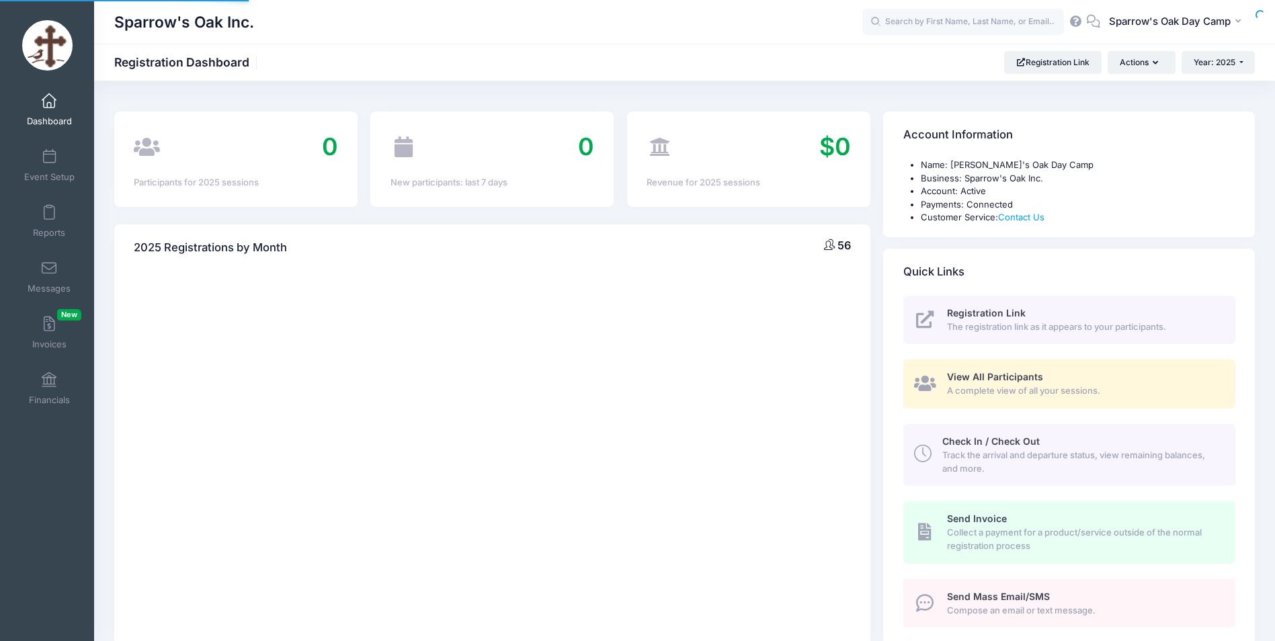
select select
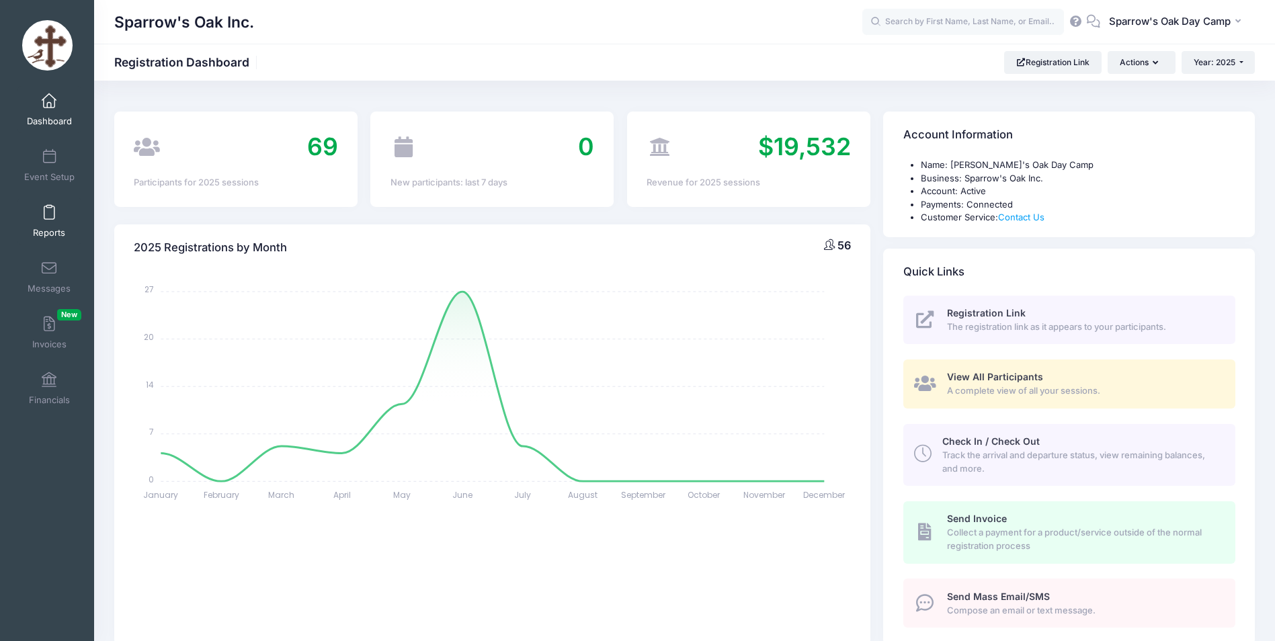
click at [32, 222] on link "Reports" at bounding box center [49, 221] width 64 height 47
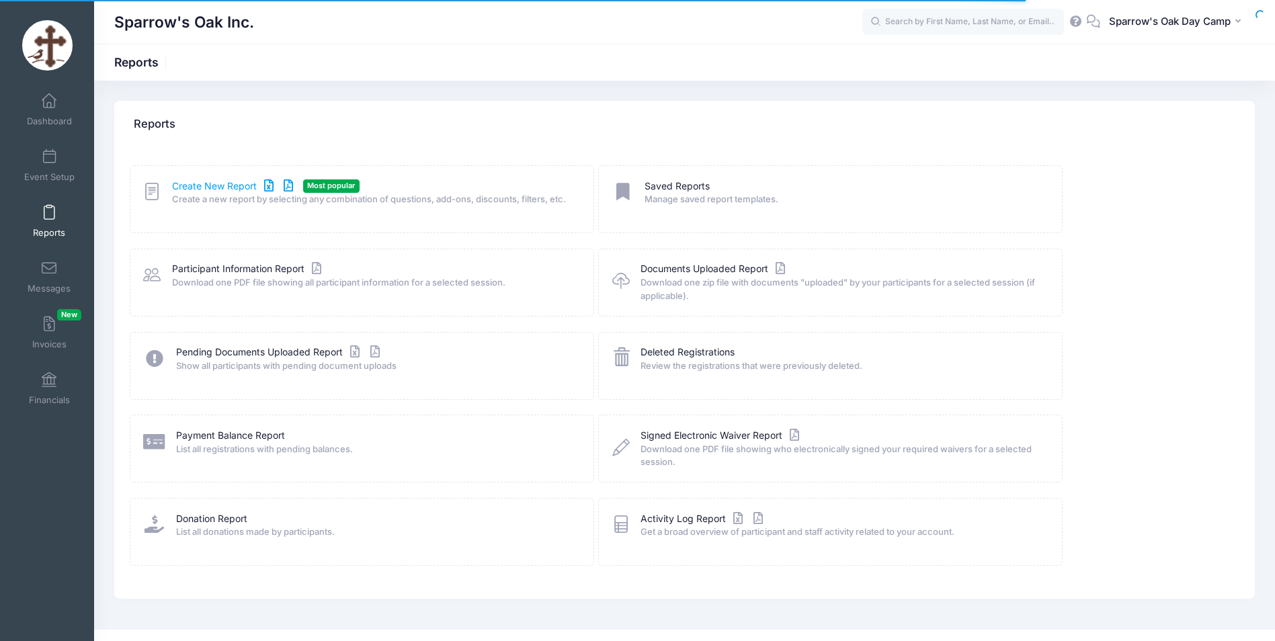
click at [187, 187] on link "Create New Report" at bounding box center [234, 186] width 125 height 14
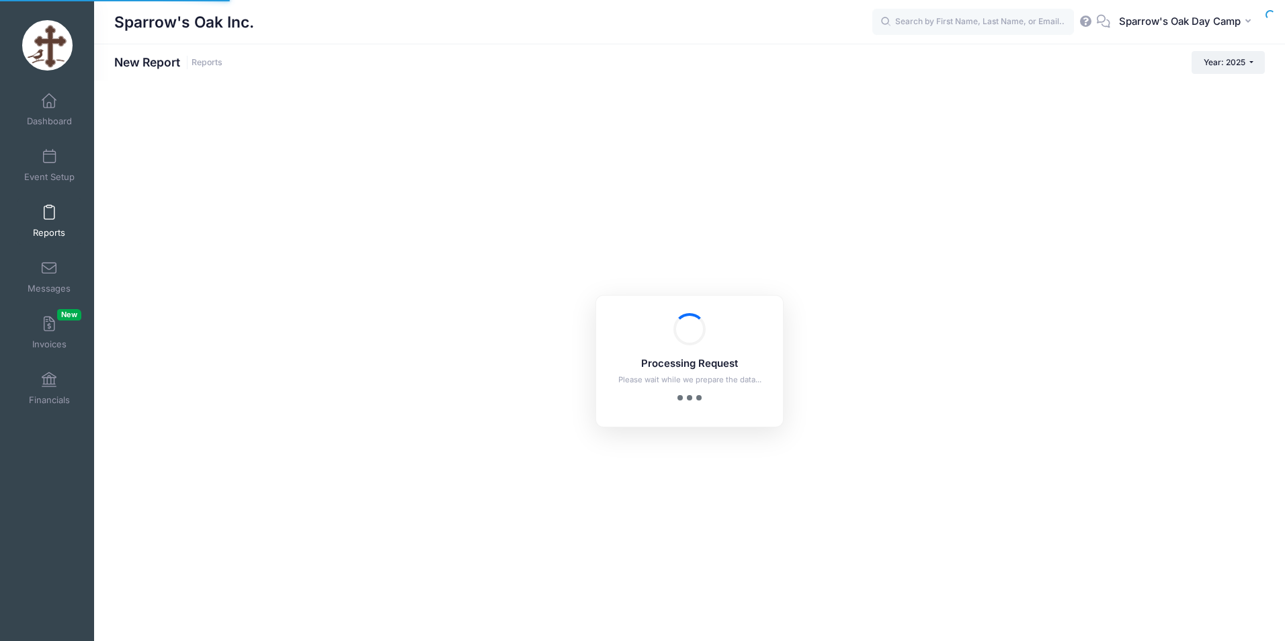
checkbox input "true"
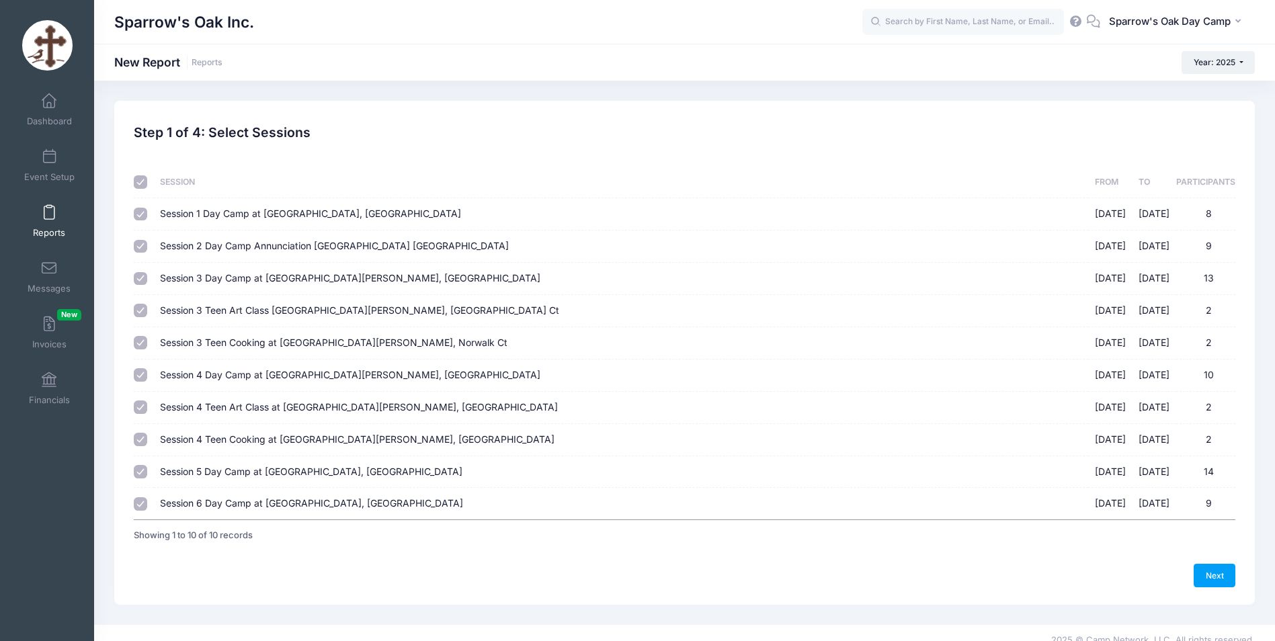
click at [138, 180] on input "checkbox" at bounding box center [140, 181] width 13 height 13
checkbox input "false"
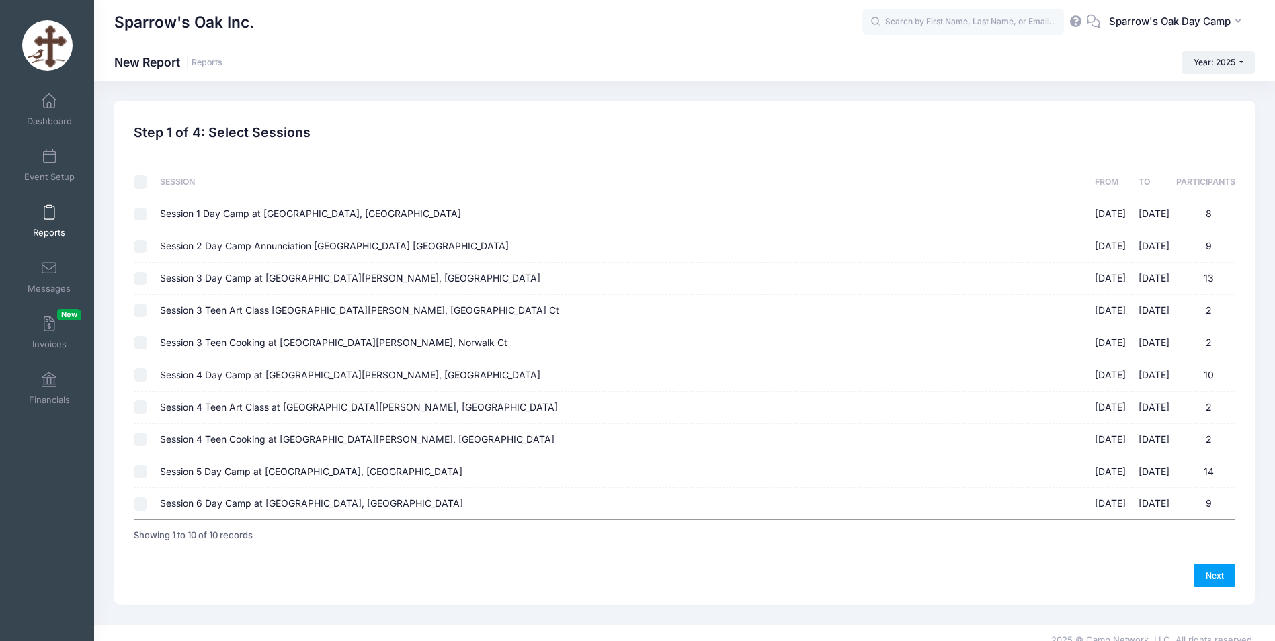
checkbox input "false"
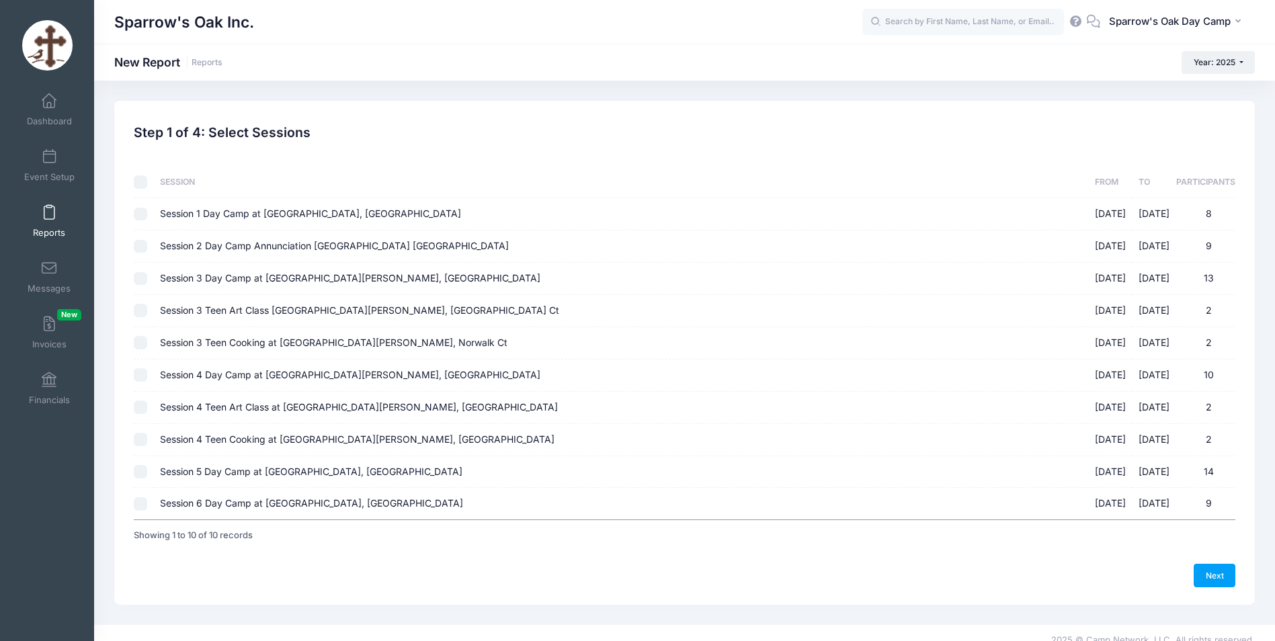
checkbox input "false"
click at [140, 504] on input "Session 6 Day Camp at Archangels, Stamford CT 08/11/2025 - 08/15/2025 9" at bounding box center [140, 503] width 13 height 13
checkbox input "true"
click at [1204, 580] on link "Next" at bounding box center [1214, 575] width 42 height 23
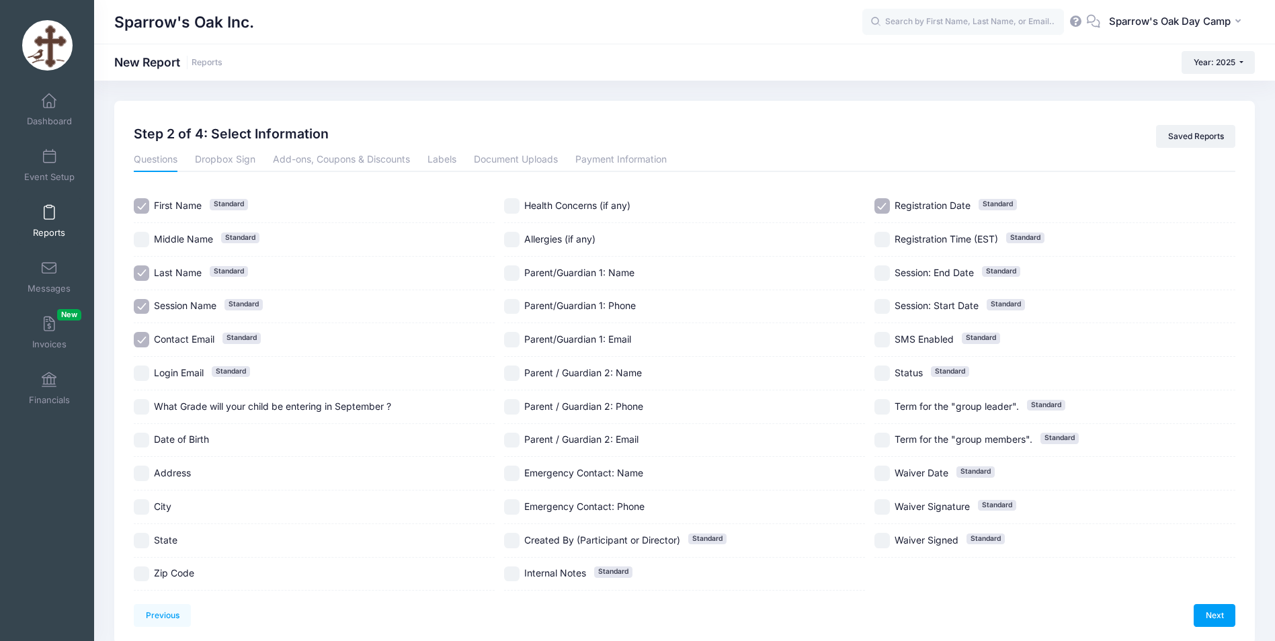
click at [1049, 141] on div "Step 2 of 4: Select Information Saved Reports" at bounding box center [685, 136] width 1114 height 23
click at [214, 404] on span "What Grade will your child be entering in September ?" at bounding box center [272, 405] width 237 height 11
checkbox input "true"
click at [600, 274] on span "Parent/Guardian 1: Name" at bounding box center [579, 272] width 110 height 11
checkbox input "true"
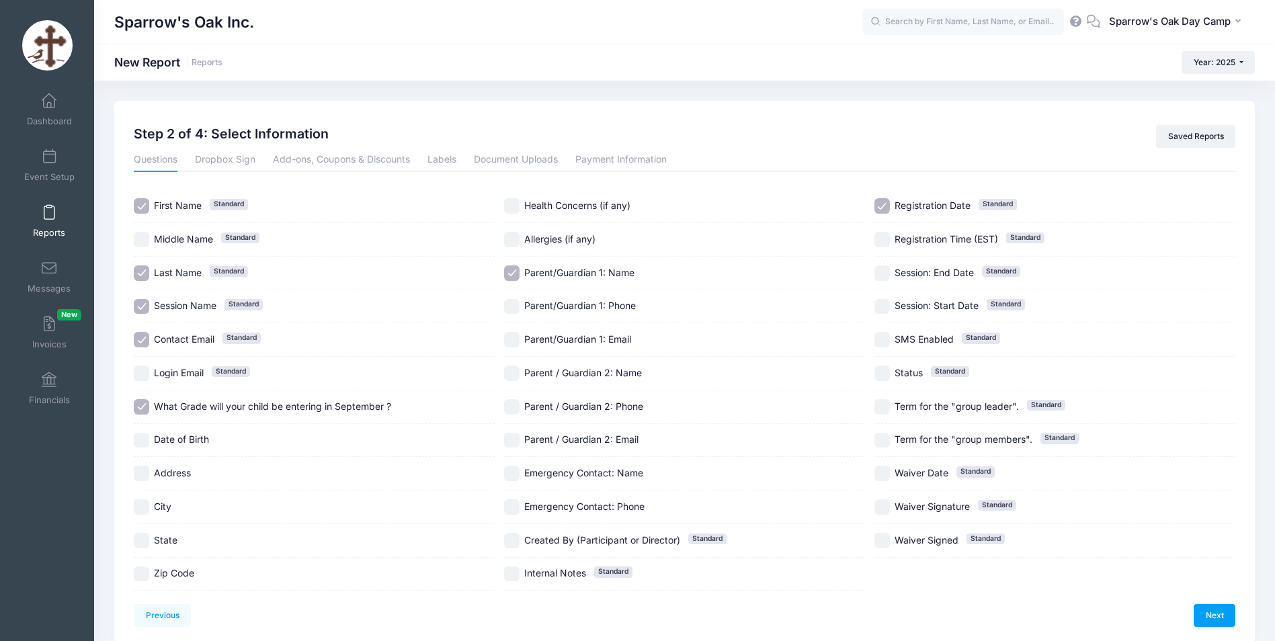
click at [595, 312] on span "Parent/Guardian 1: Phone" at bounding box center [580, 306] width 112 height 14
checkbox input "true"
click at [588, 336] on span "Parent/Guardian 1: Email" at bounding box center [577, 338] width 107 height 11
checkbox input "true"
click at [583, 376] on span "Parent / Guardian 2: Name" at bounding box center [583, 372] width 118 height 11
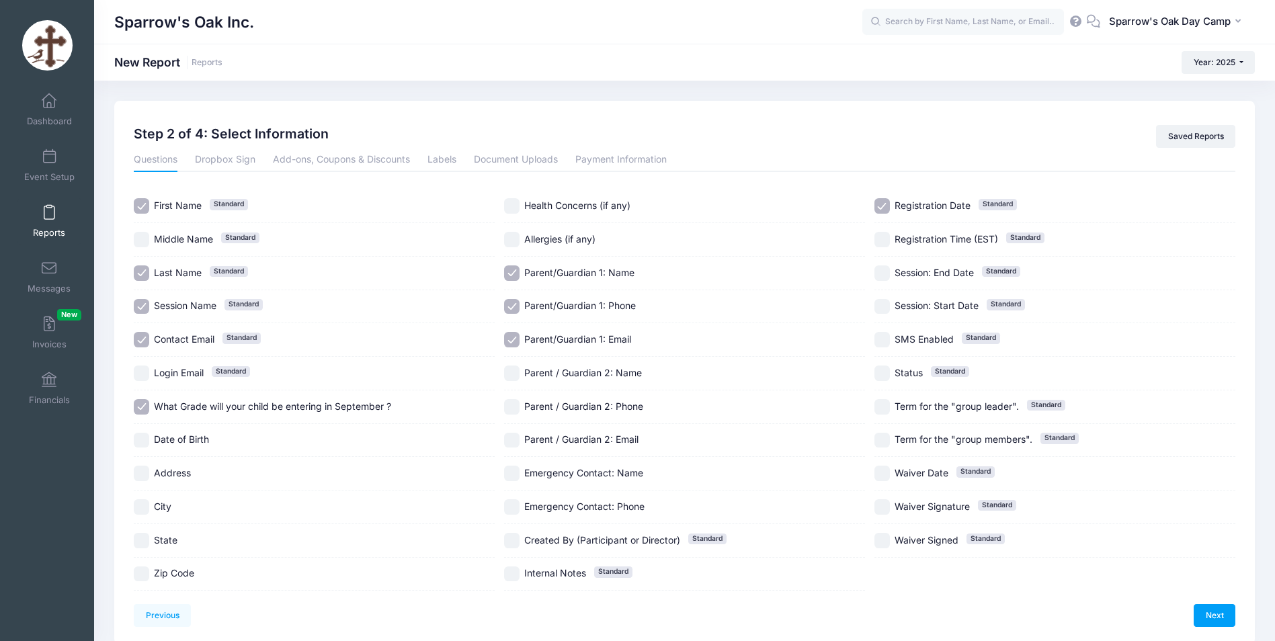
checkbox input "true"
click at [580, 401] on span "Parent / Guardian 2: Phone" at bounding box center [583, 405] width 119 height 11
checkbox input "true"
click at [578, 444] on span "Parent / Guardian 2: Email" at bounding box center [581, 438] width 114 height 11
checkbox input "true"
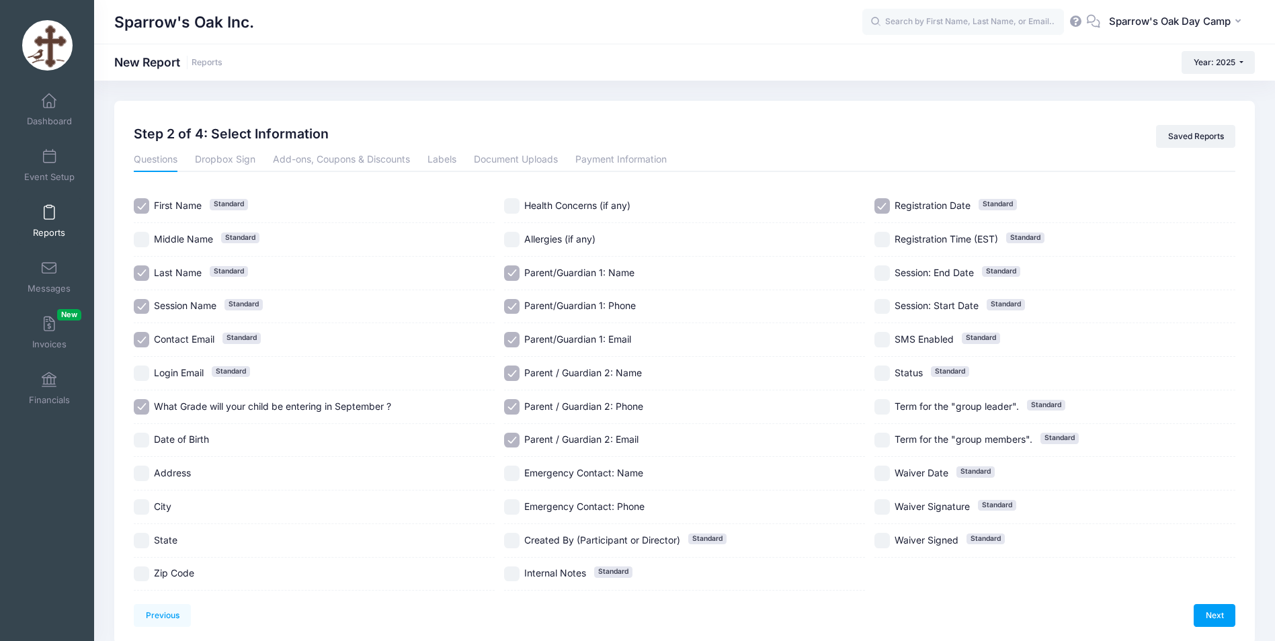
click at [576, 478] on span "Emergency Contact: Name" at bounding box center [583, 472] width 119 height 11
checkbox input "true"
click at [576, 507] on span "Emergency Contact: Phone" at bounding box center [584, 506] width 120 height 11
checkbox input "true"
click at [883, 210] on input "Registration Date Standard" at bounding box center [881, 205] width 15 height 15
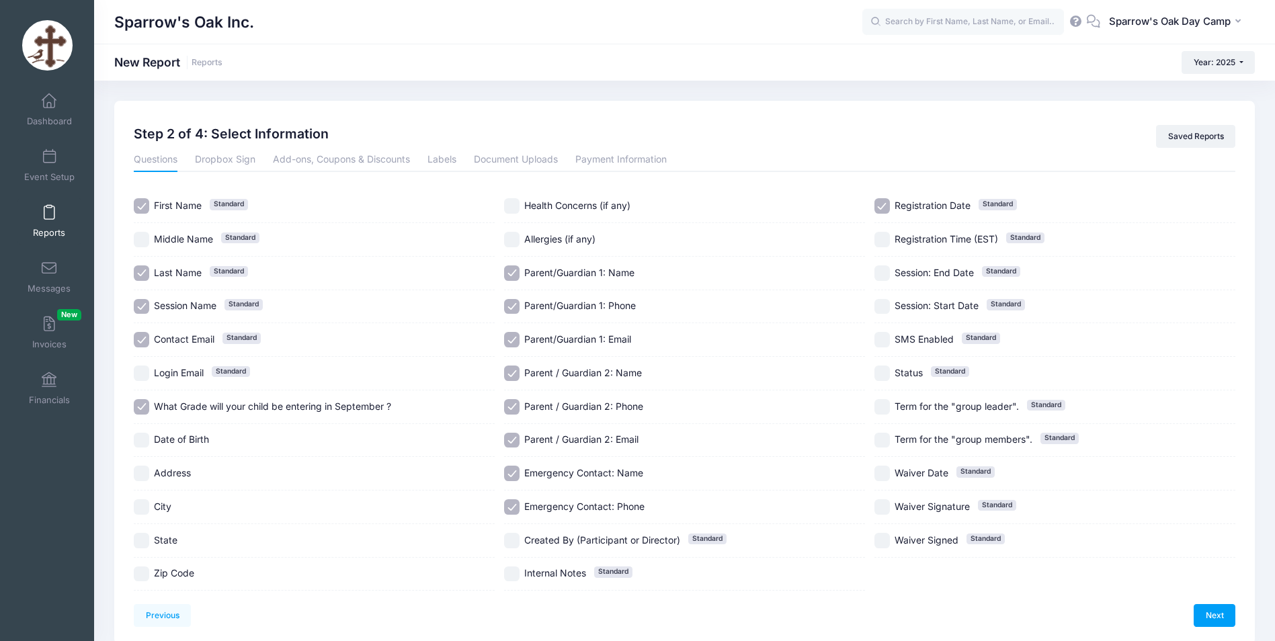
checkbox input "false"
click at [1206, 613] on link "Next" at bounding box center [1214, 615] width 42 height 23
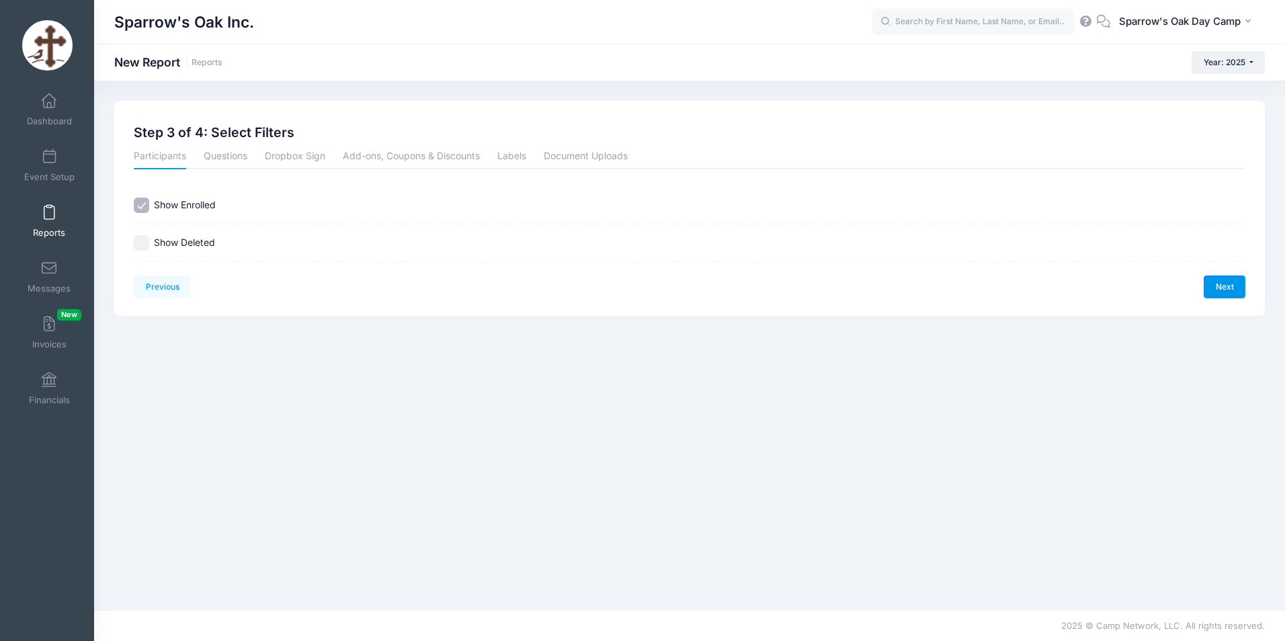
click at [1222, 292] on link "Next" at bounding box center [1224, 286] width 42 height 23
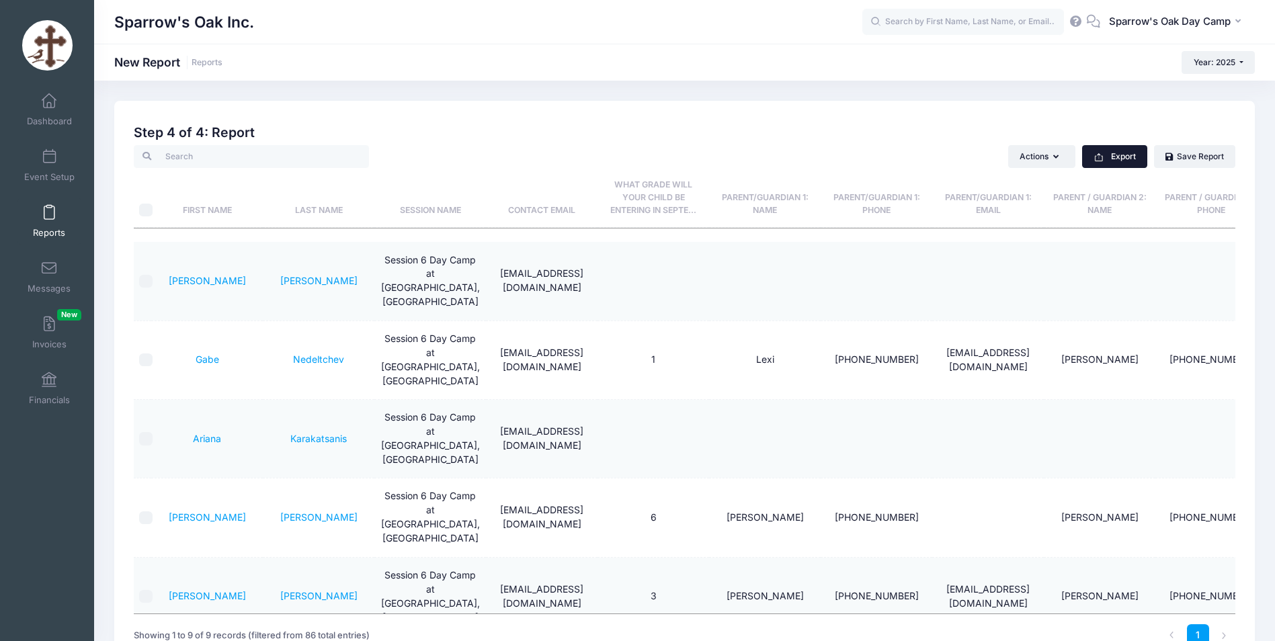
click at [1131, 161] on button "Export" at bounding box center [1114, 156] width 65 height 23
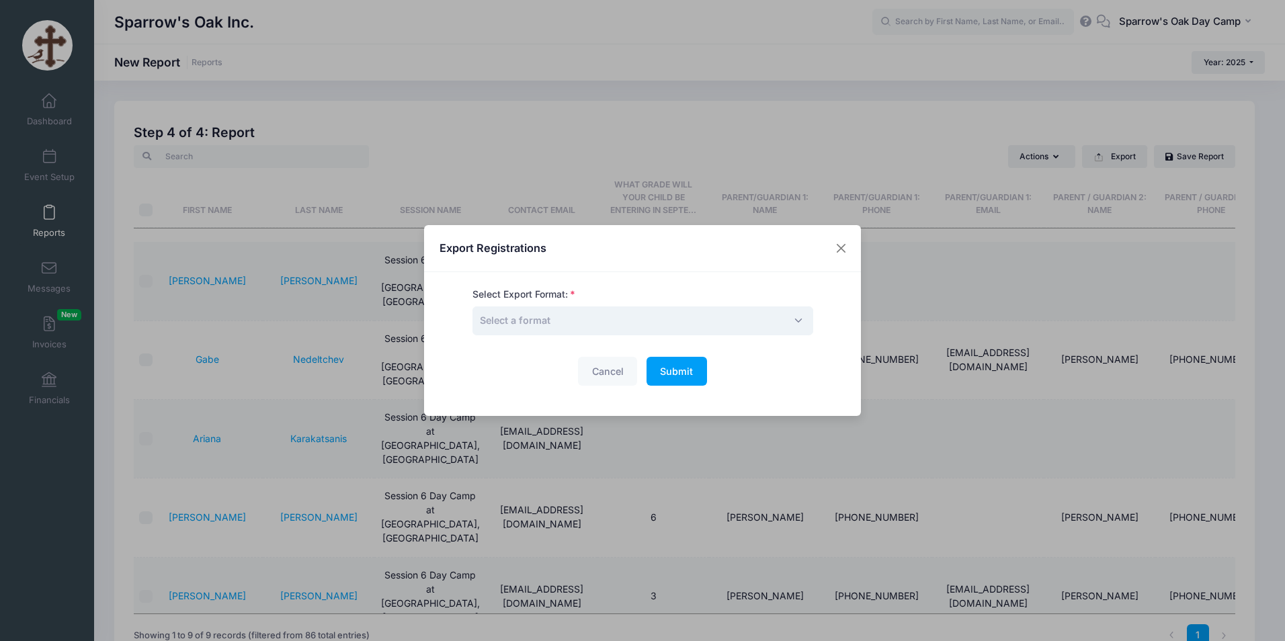
click at [599, 319] on span "Select a format" at bounding box center [642, 320] width 341 height 29
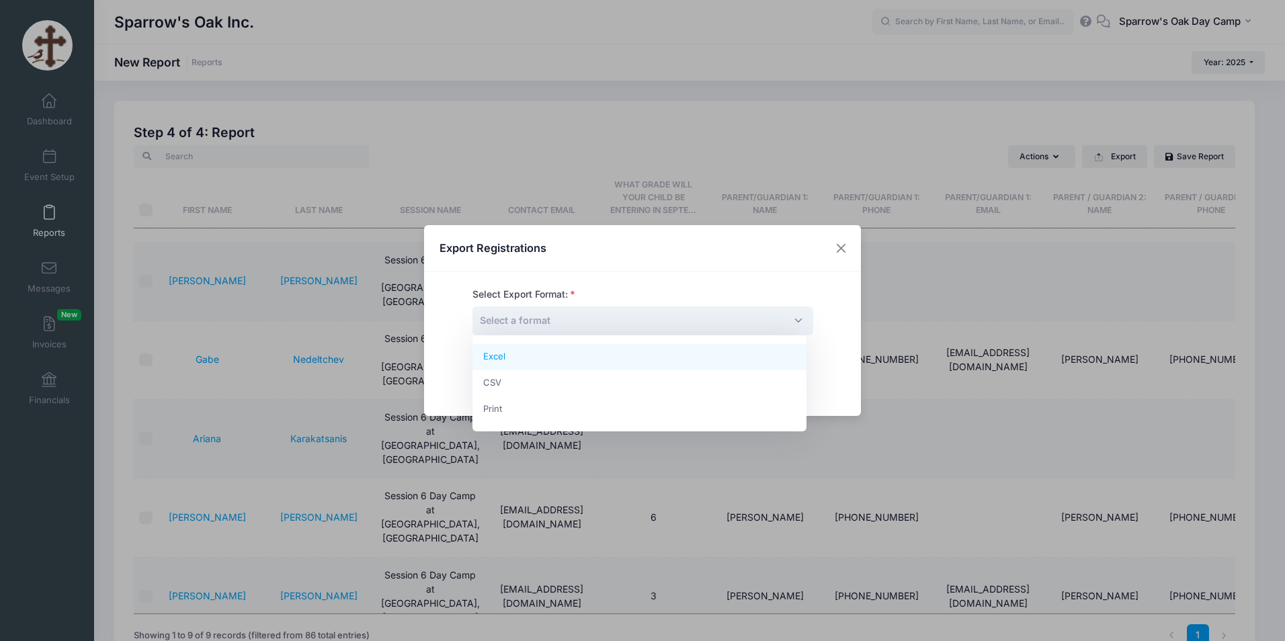
select select "excel"
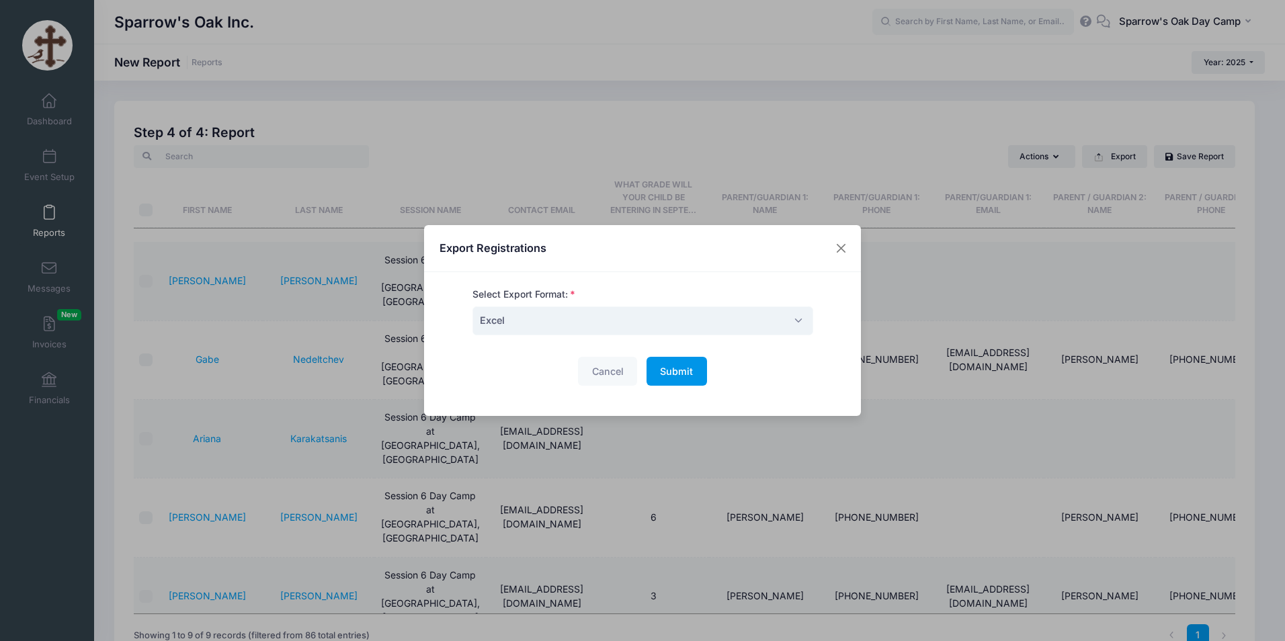
click at [686, 360] on button "Submit Please wait..." at bounding box center [676, 371] width 60 height 29
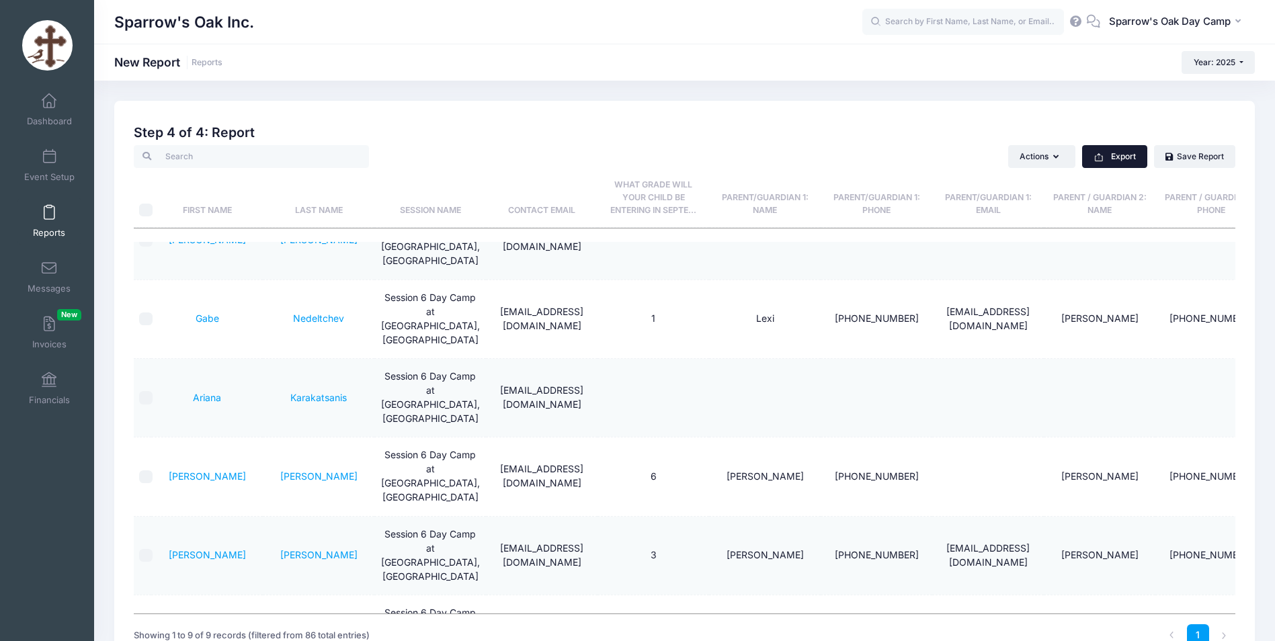
scroll to position [134, 0]
